Goal: Find specific page/section: Find specific page/section

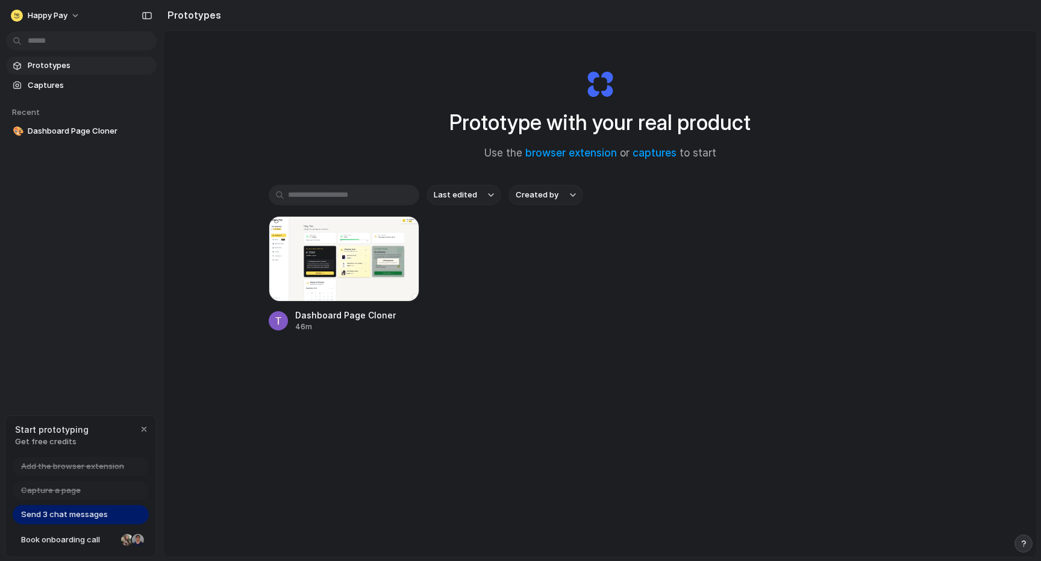
click at [57, 66] on span "Prototypes" at bounding box center [90, 66] width 124 height 12
click at [138, 425] on button "button" at bounding box center [144, 429] width 14 height 14
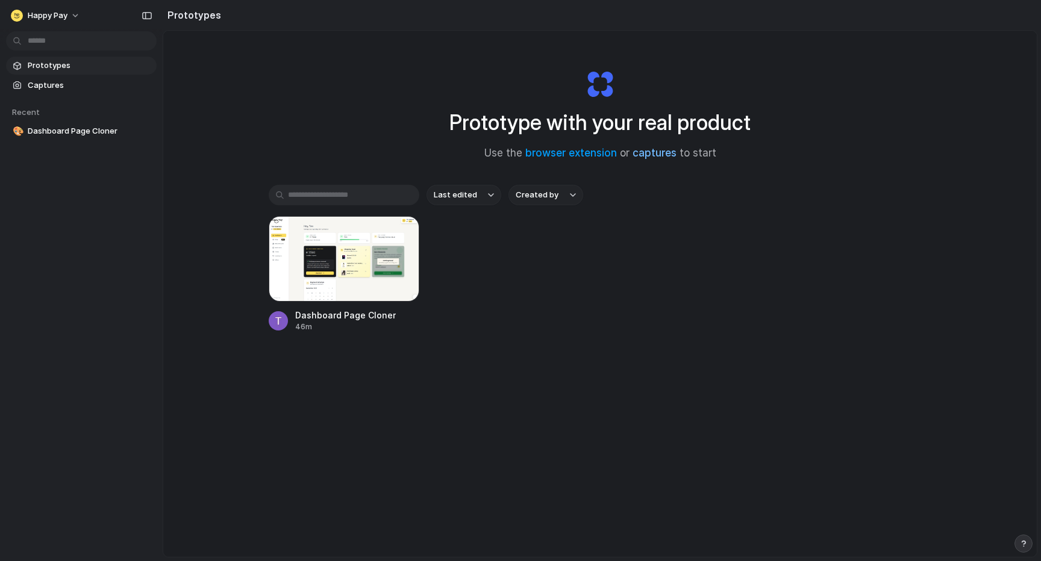
click at [657, 156] on link "captures" at bounding box center [655, 153] width 44 height 12
click at [594, 154] on link "browser extension" at bounding box center [571, 153] width 92 height 12
